Goal: Information Seeking & Learning: Learn about a topic

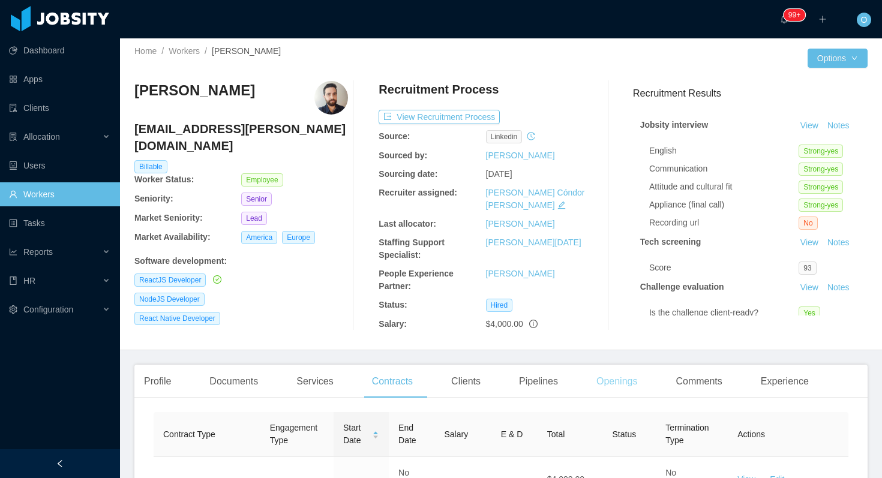
click at [611, 365] on div "Openings" at bounding box center [617, 382] width 61 height 34
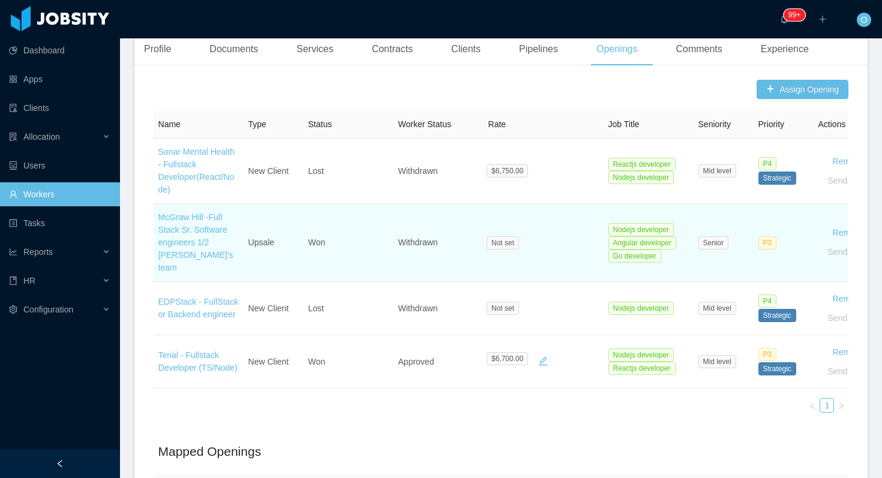
scroll to position [335, 0]
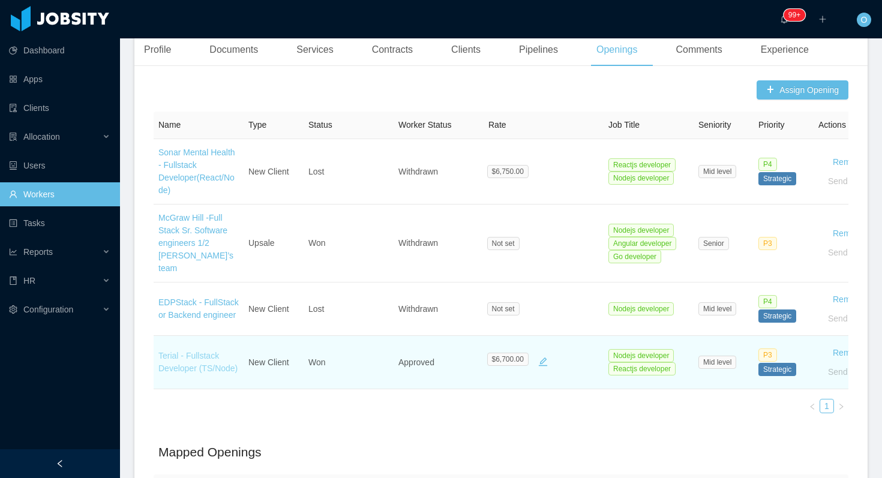
click at [203, 351] on link "Terial - Fullstack Developer (TS/Node)" at bounding box center [197, 362] width 79 height 22
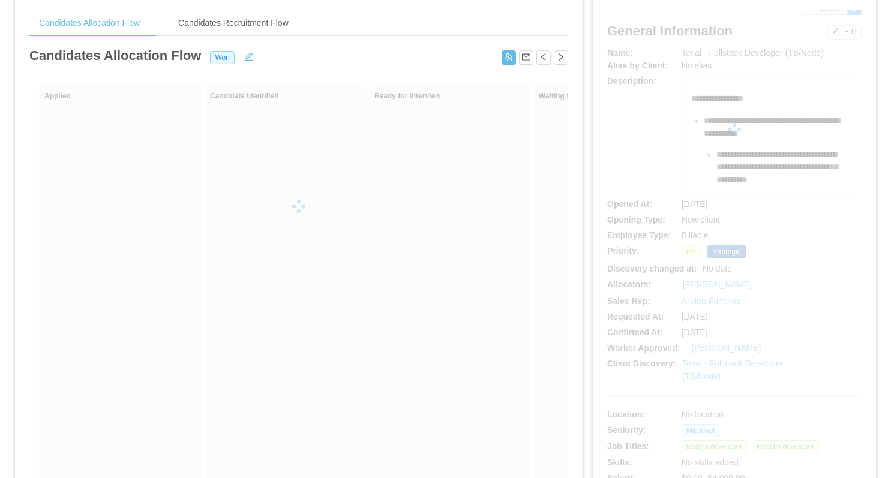
scroll to position [46, 0]
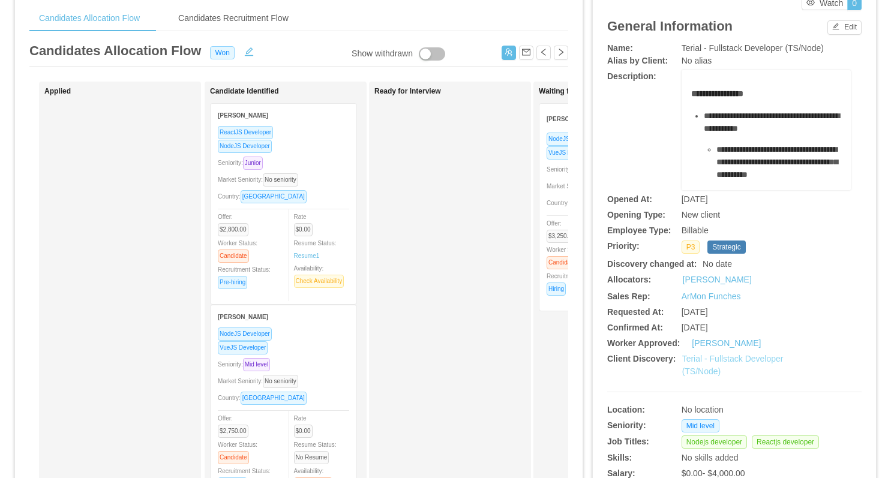
click at [739, 373] on link "Terial - Fullstack Developer (TS/Node)" at bounding box center [732, 365] width 101 height 22
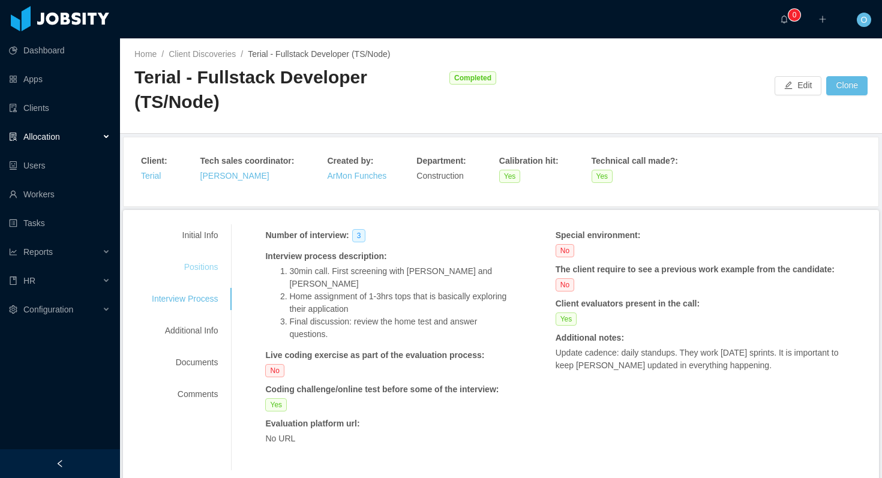
click at [200, 269] on div "Positions" at bounding box center [184, 267] width 95 height 22
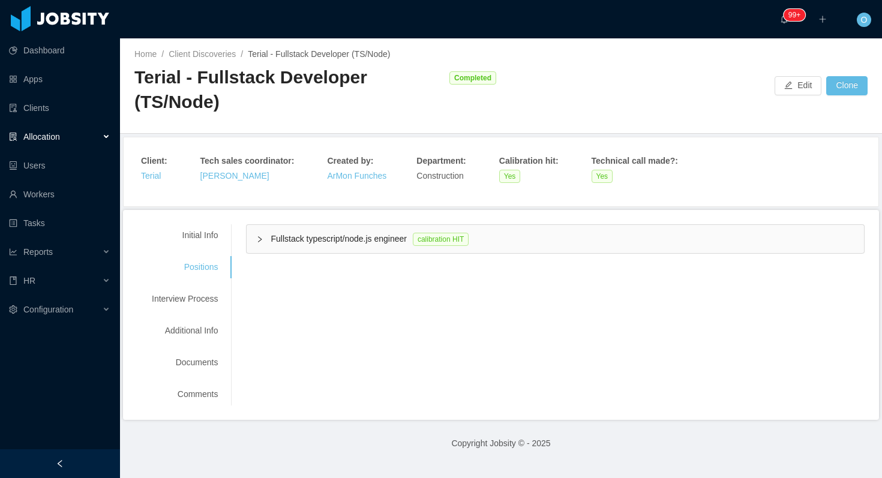
click at [262, 238] on icon "icon: right" at bounding box center [259, 239] width 7 height 7
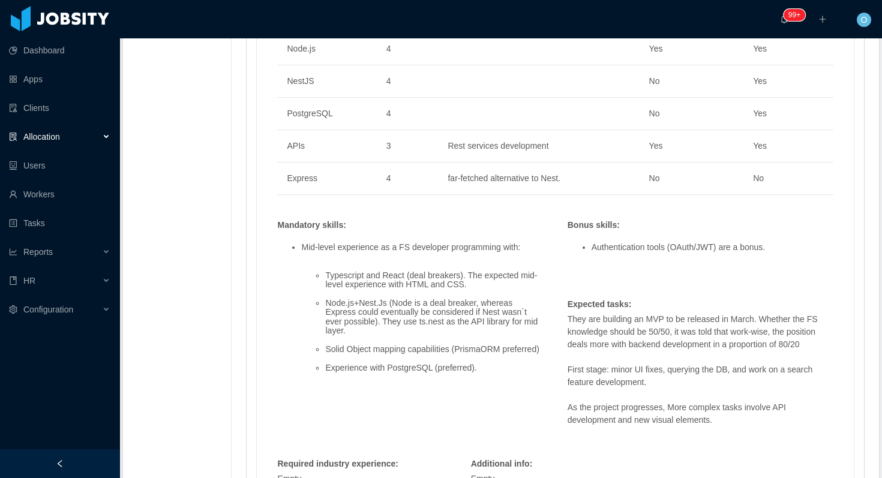
scroll to position [1036, 0]
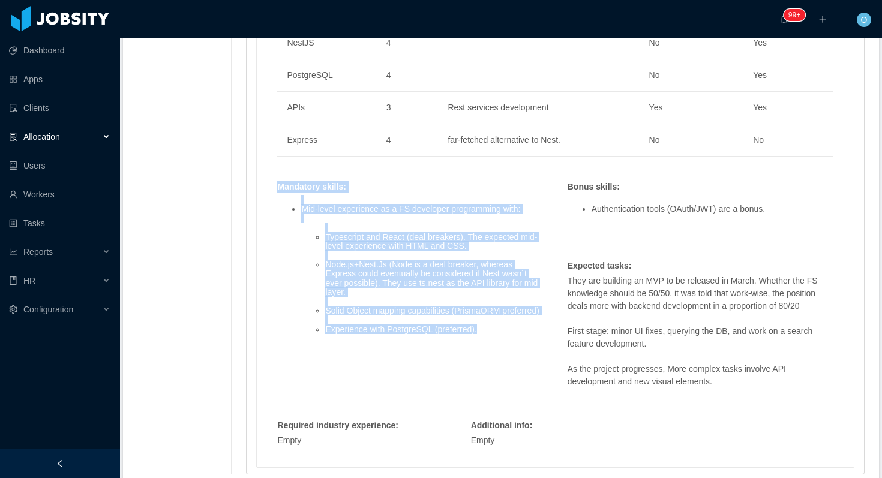
drag, startPoint x: 488, startPoint y: 328, endPoint x: 279, endPoint y: 176, distance: 257.7
click at [279, 181] on div "Mandatory skills : Mid-level experience as a FS developer programming with: Typ…" at bounding box center [410, 273] width 278 height 185
copy div "Mandatory skills : Mid-level experience as a FS developer programming with: Typ…"
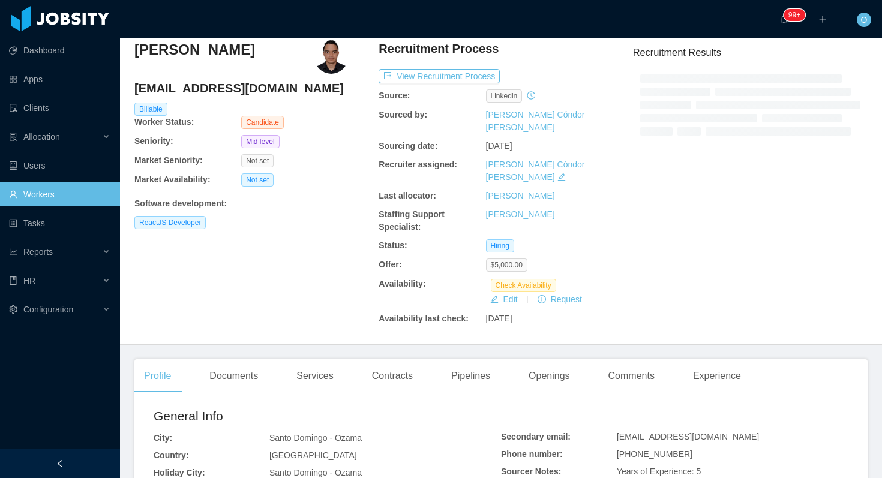
scroll to position [51, 0]
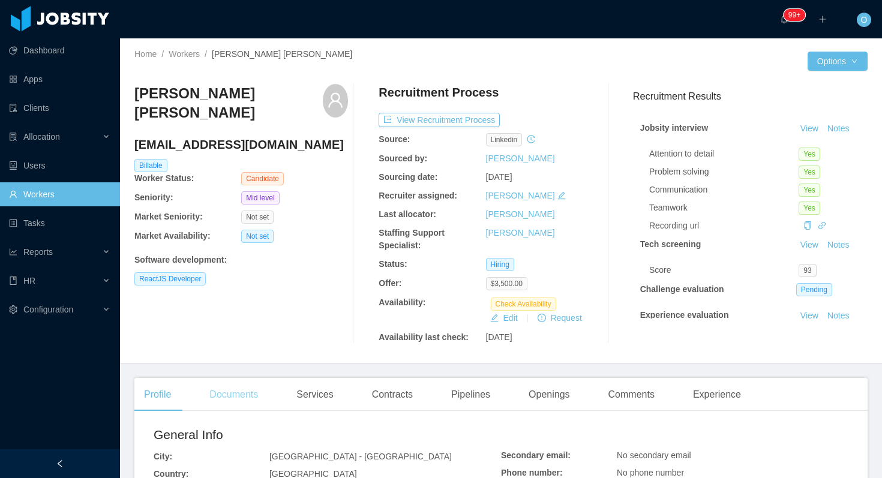
click at [252, 390] on div "Documents" at bounding box center [234, 395] width 68 height 34
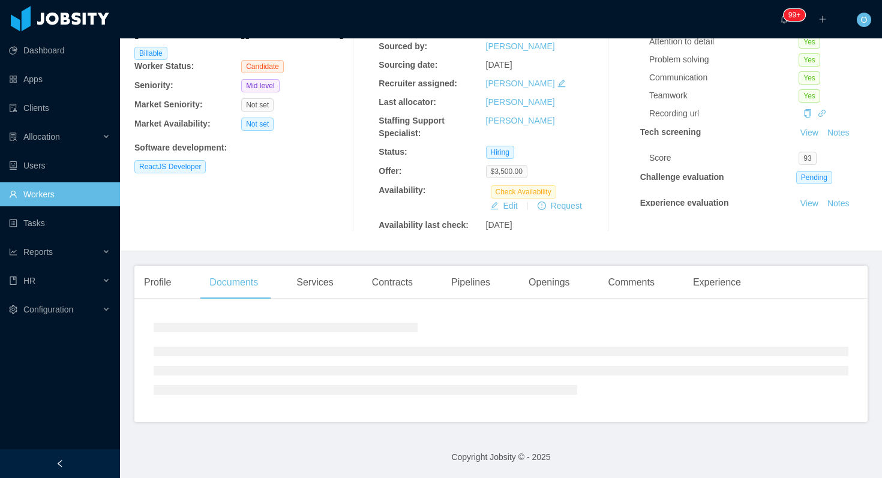
scroll to position [218, 0]
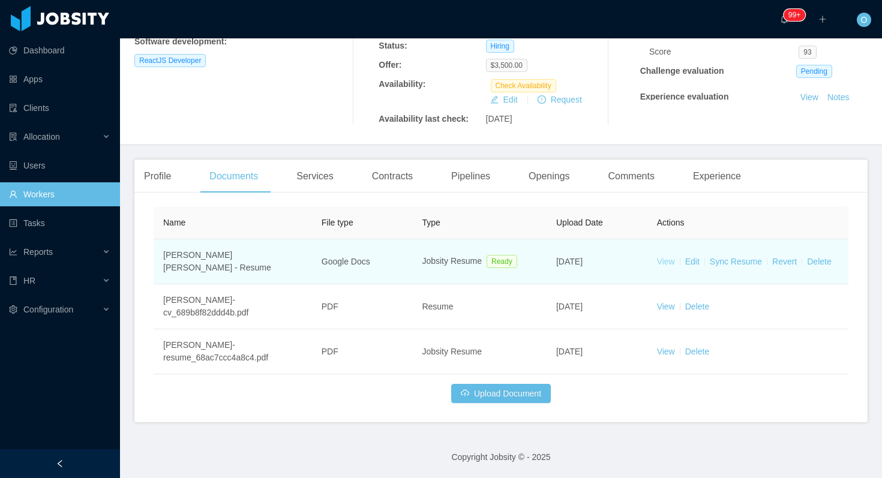
click at [662, 262] on link "View" at bounding box center [666, 262] width 18 height 10
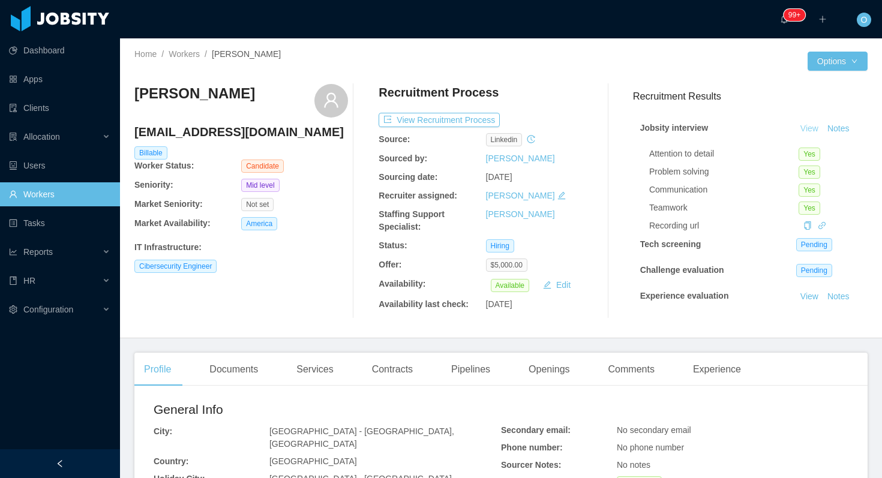
click at [804, 127] on link "View" at bounding box center [809, 129] width 26 height 10
click at [839, 128] on button "Notes" at bounding box center [838, 129] width 32 height 14
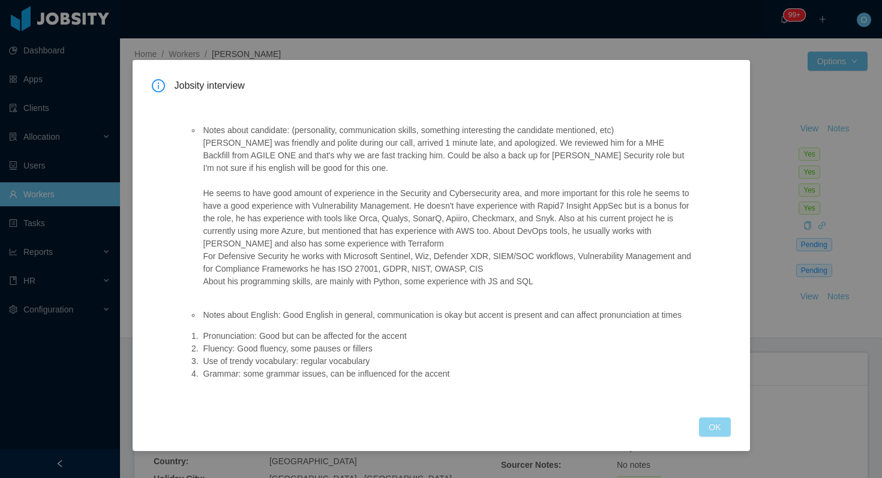
click at [718, 437] on button "OK" at bounding box center [714, 426] width 31 height 19
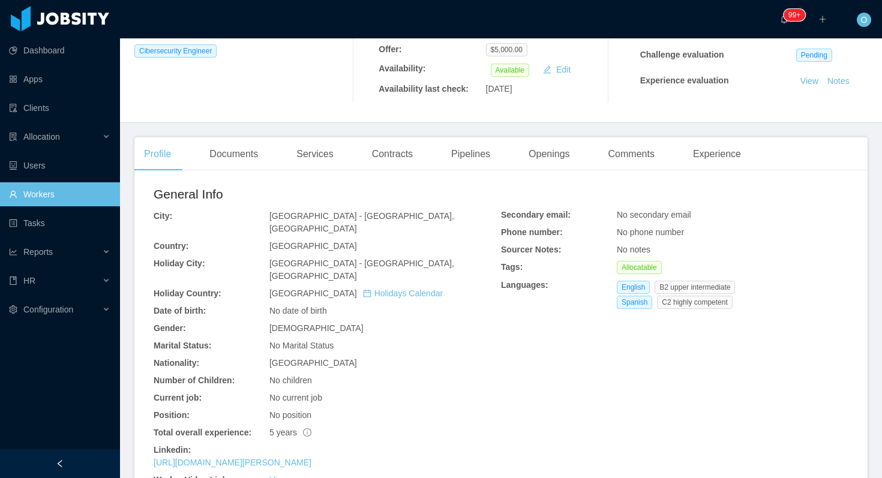
scroll to position [238, 0]
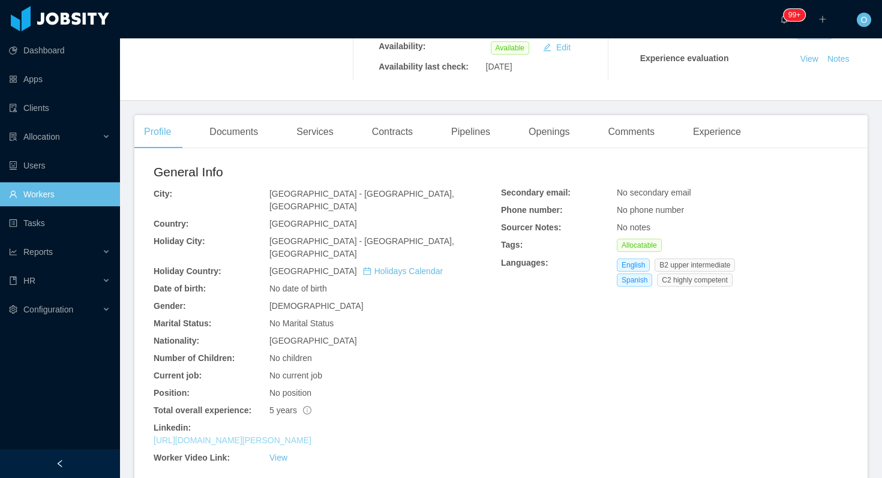
click at [311, 435] on link "[URL][DOMAIN_NAME][PERSON_NAME]" at bounding box center [233, 440] width 158 height 10
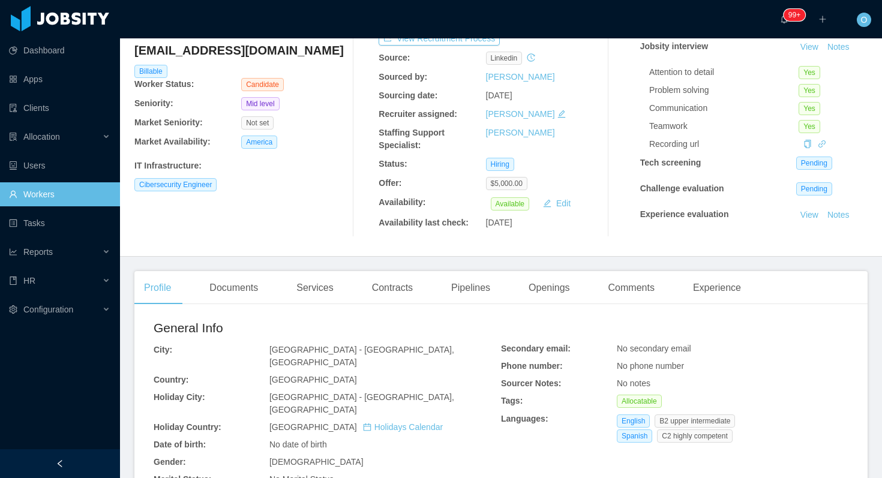
scroll to position [193, 0]
